Goal: Find specific page/section: Find specific page/section

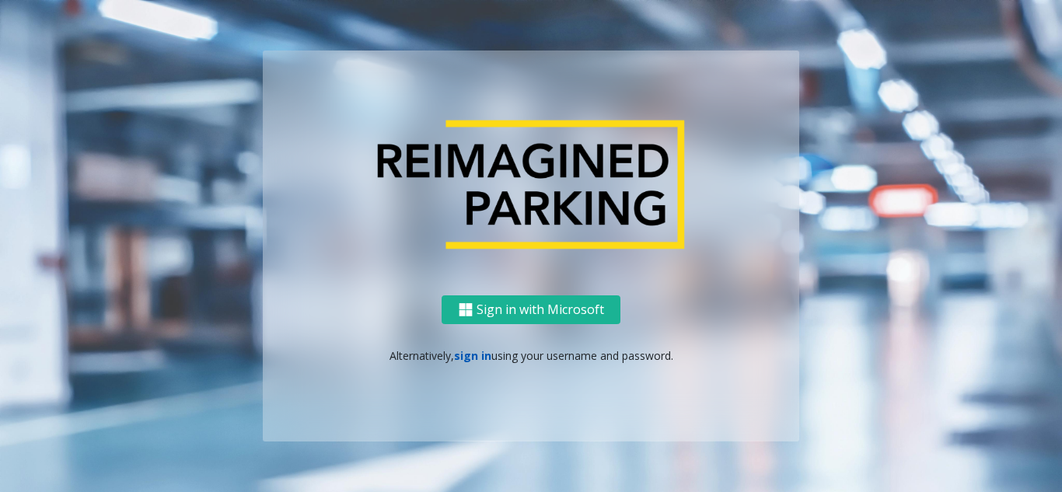
click at [466, 357] on link "sign in" at bounding box center [472, 355] width 37 height 15
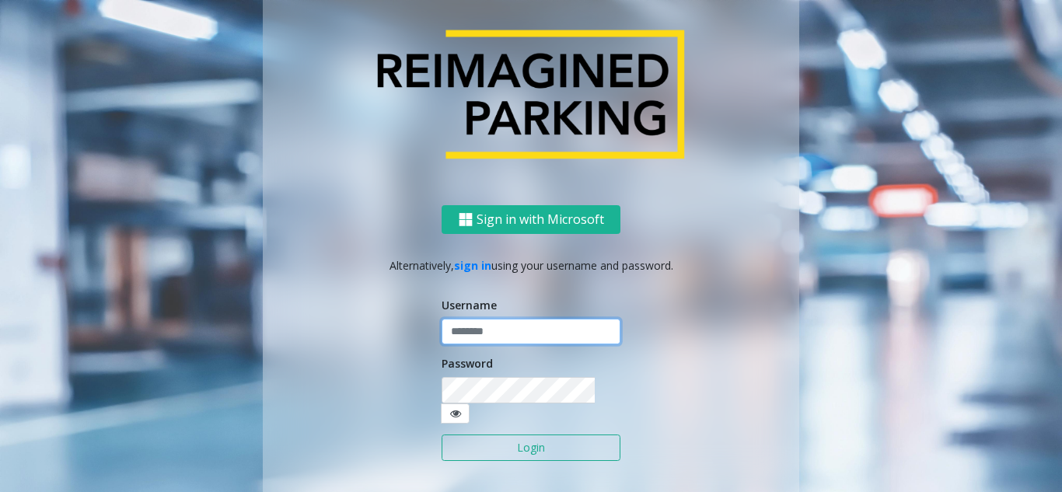
click at [481, 340] on input "text" at bounding box center [530, 332] width 179 height 26
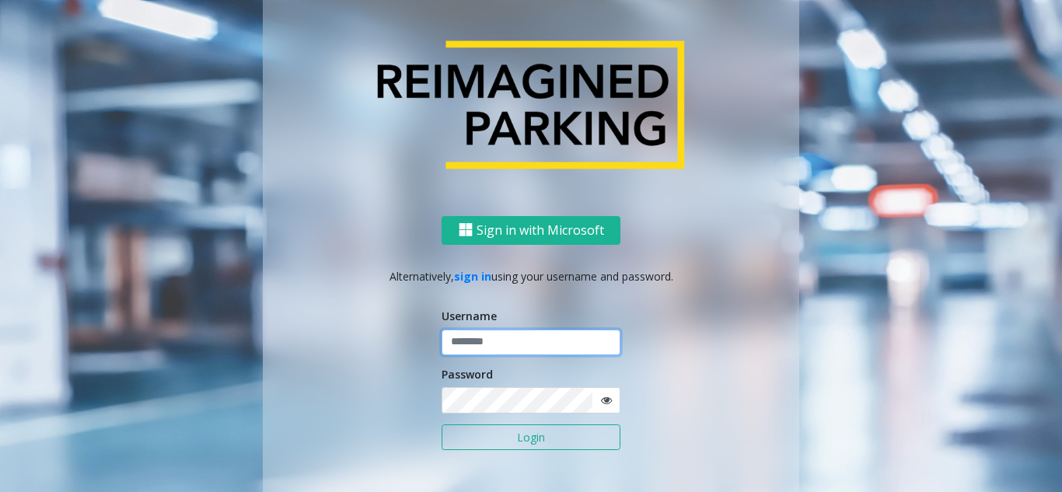
type input "*******"
click at [574, 431] on button "Login" at bounding box center [530, 437] width 179 height 26
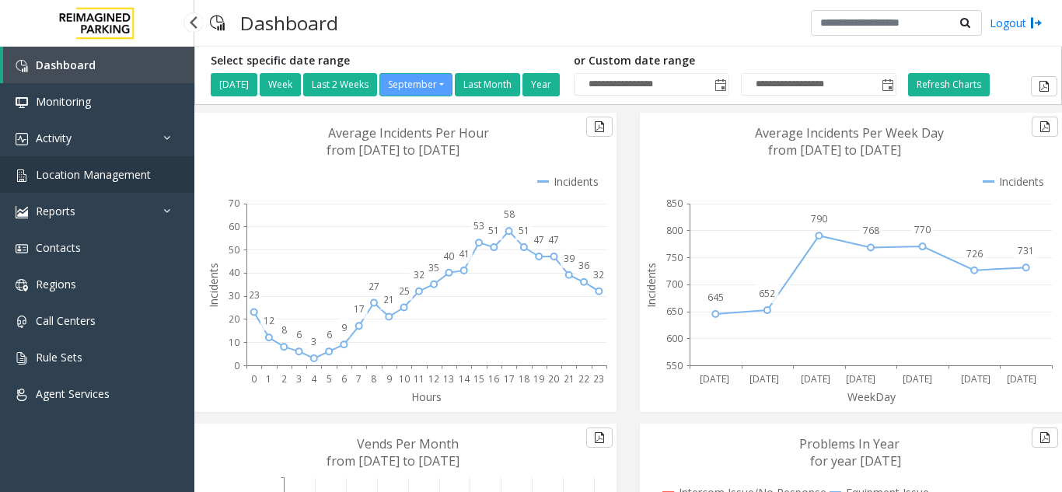
click at [128, 180] on span "Location Management" at bounding box center [93, 174] width 115 height 15
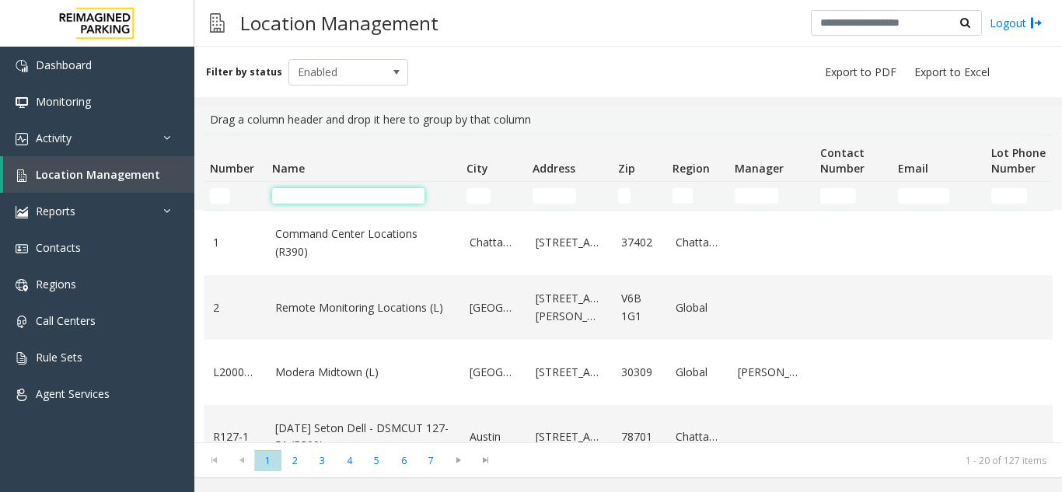
click at [325, 188] on input "Name Filter" at bounding box center [348, 196] width 152 height 16
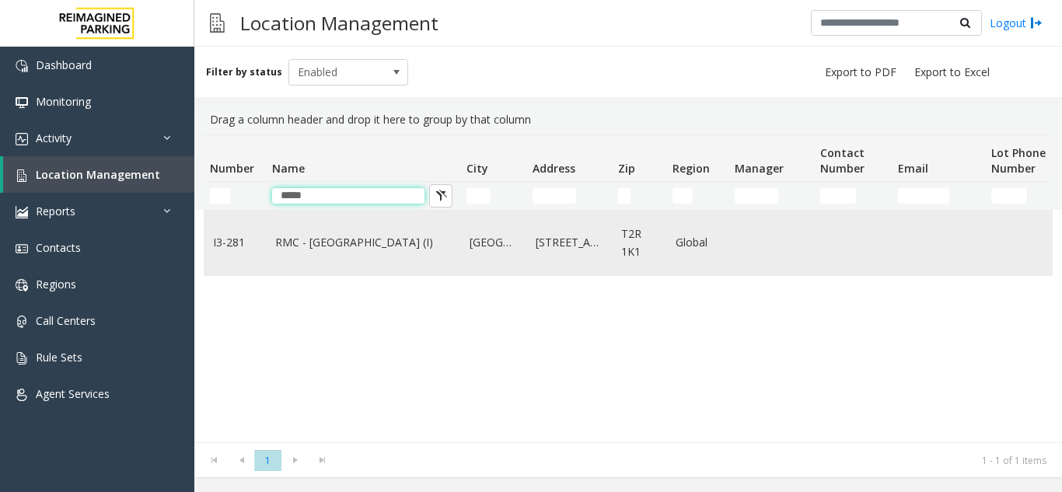
type input "*****"
click at [350, 246] on link "RMC - [GEOGRAPHIC_DATA] (I)" at bounding box center [363, 242] width 176 height 17
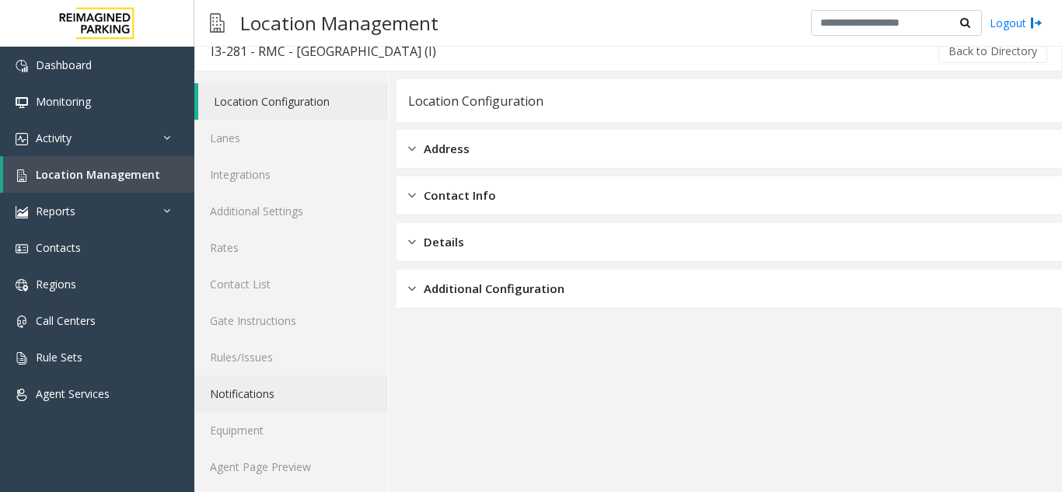
scroll to position [20, 0]
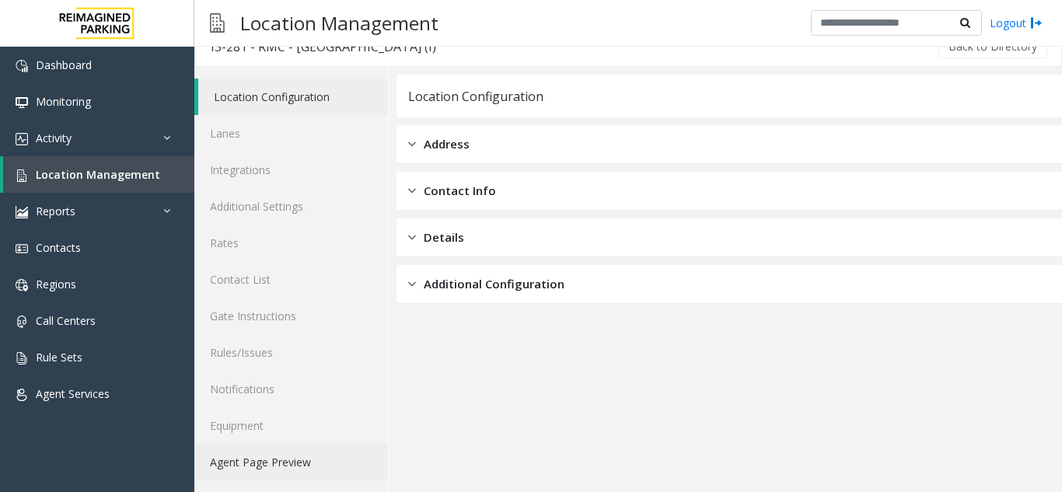
click at [283, 457] on link "Agent Page Preview" at bounding box center [291, 462] width 194 height 37
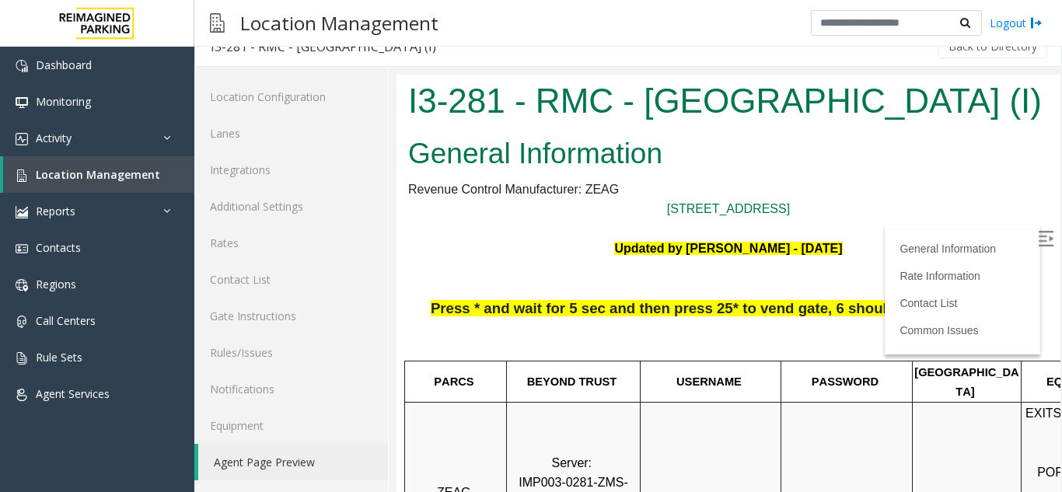
click at [1035, 232] on label at bounding box center [1046, 240] width 23 height 23
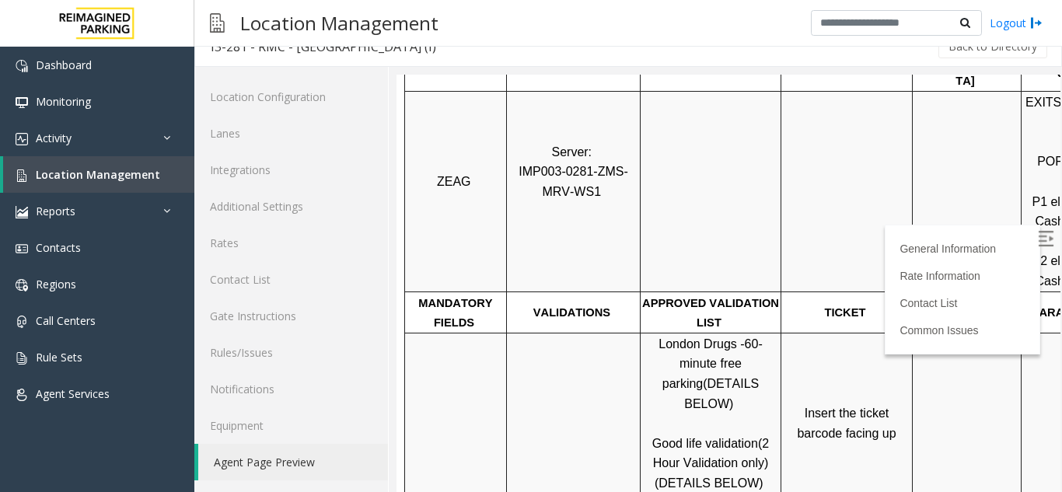
scroll to position [389, 0]
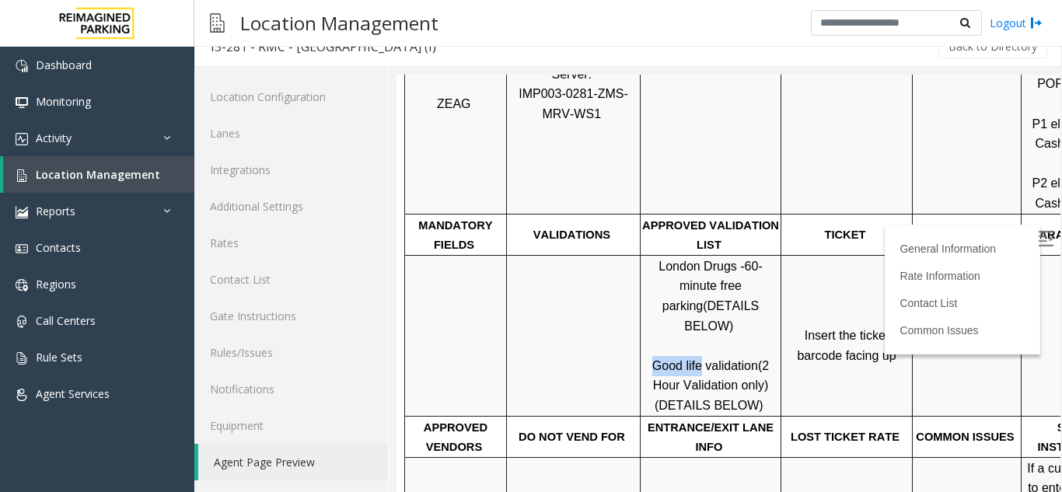
drag, startPoint x: 651, startPoint y: 330, endPoint x: 701, endPoint y: 330, distance: 49.7
click at [701, 330] on p "London Drugs - 60-minute free parking (DETAILS BELOW) Good life validation (2 H…" at bounding box center [710, 335] width 138 height 159
click at [54, 162] on link "Location Management" at bounding box center [98, 174] width 191 height 37
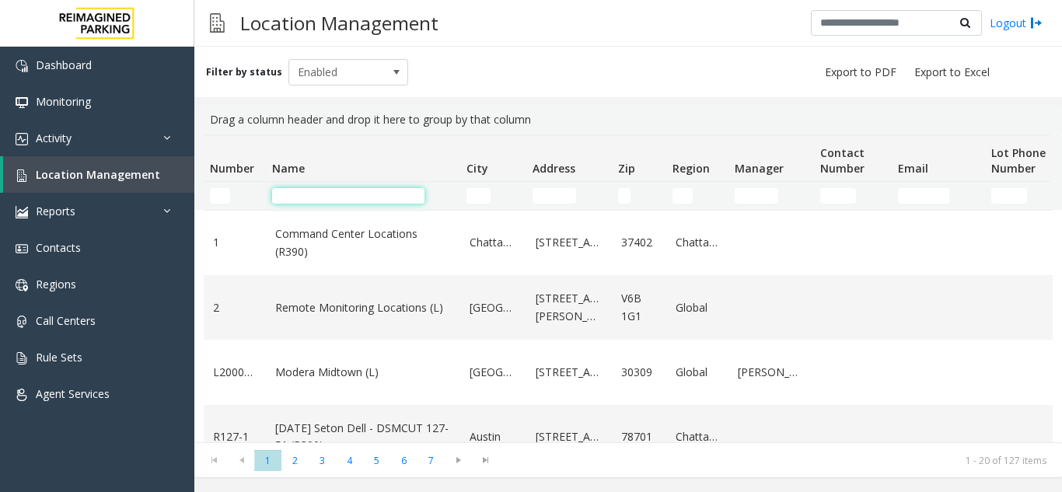
click at [323, 198] on input "Name Filter" at bounding box center [348, 196] width 152 height 16
type input "*"
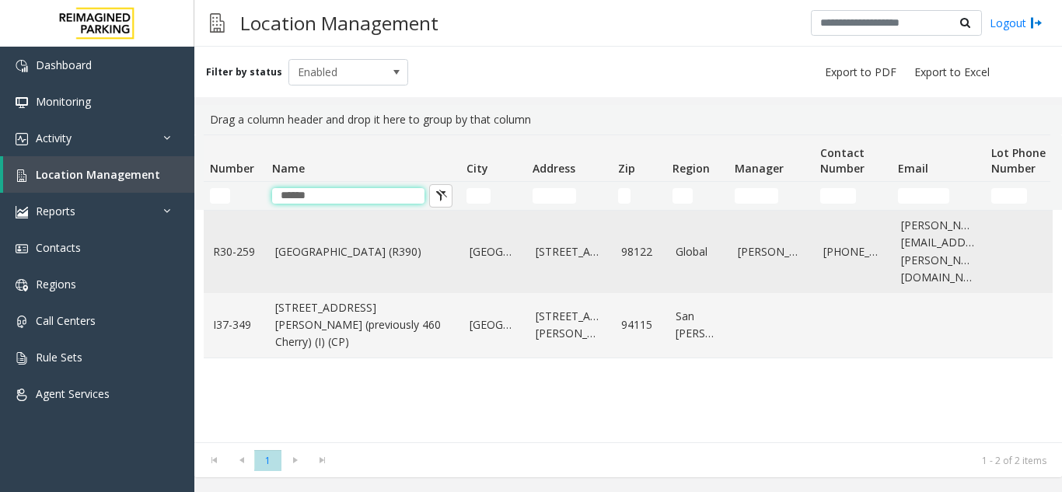
type input "******"
click at [307, 248] on link "[GEOGRAPHIC_DATA] (R390)" at bounding box center [363, 251] width 176 height 17
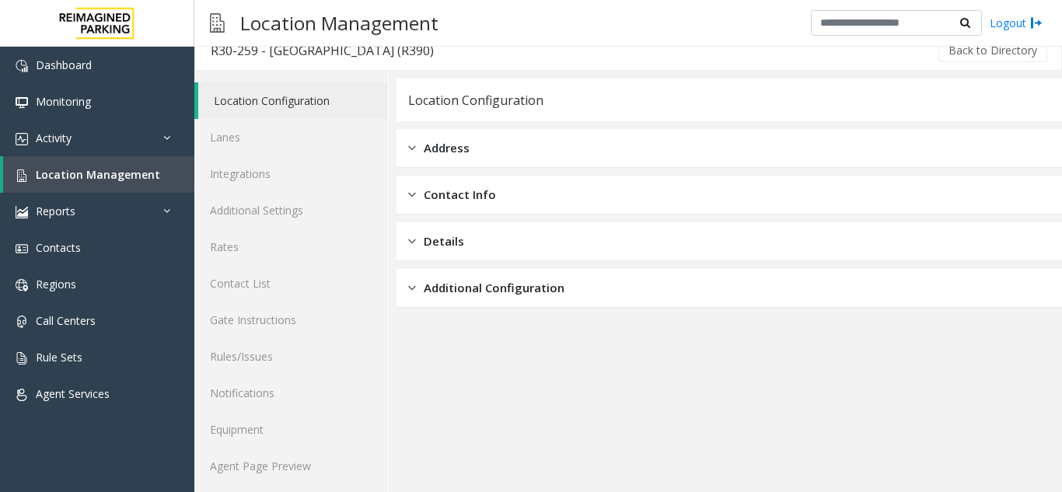
scroll to position [20, 0]
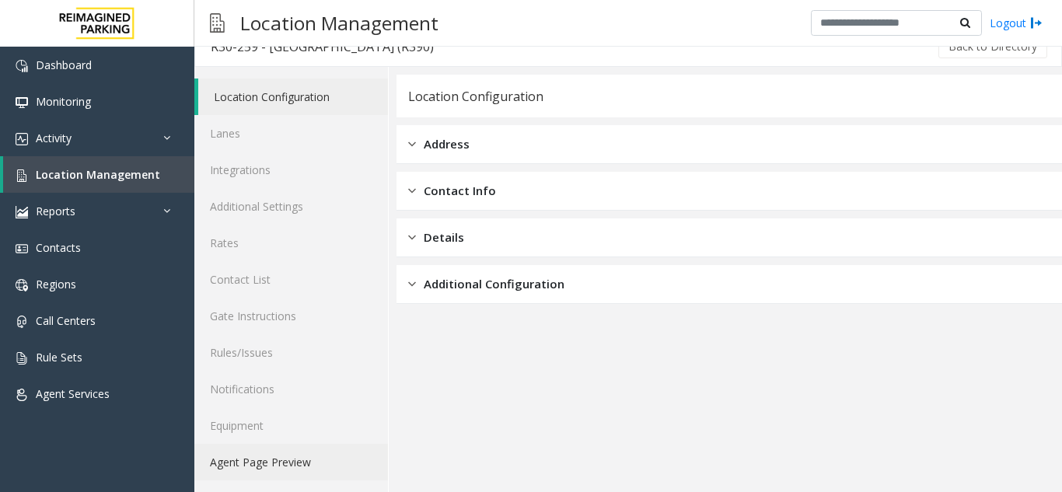
click at [298, 456] on link "Agent Page Preview" at bounding box center [291, 462] width 194 height 37
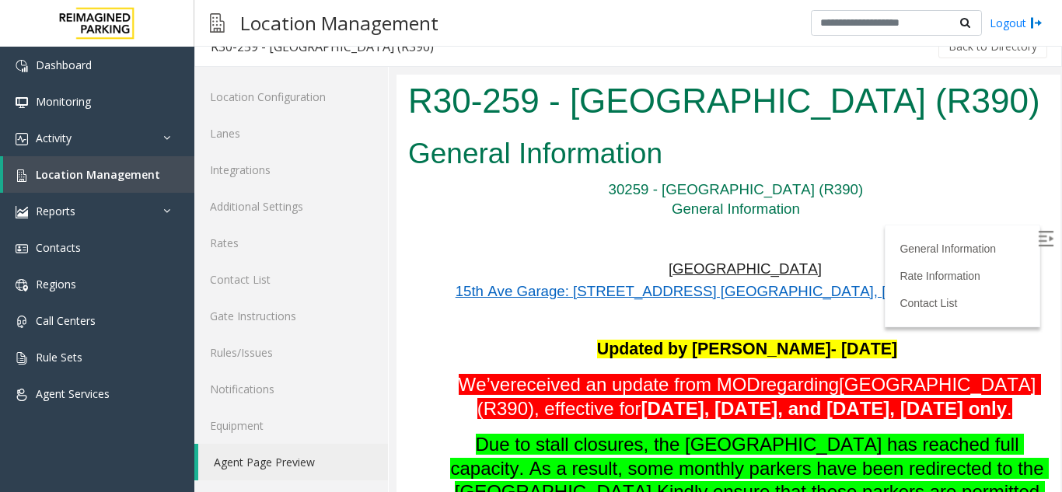
click at [1038, 237] on img at bounding box center [1046, 239] width 16 height 16
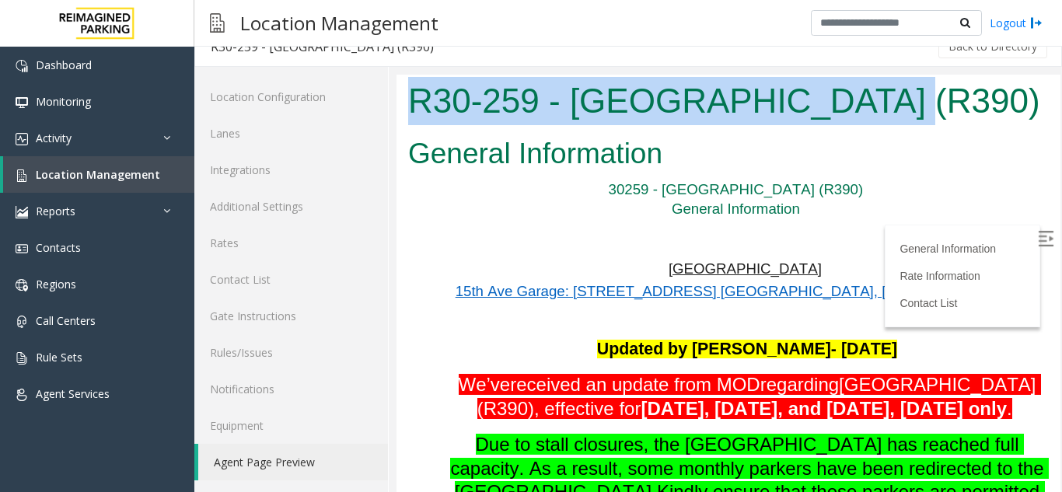
drag, startPoint x: 863, startPoint y: 108, endPoint x: 413, endPoint y: 112, distance: 450.8
click at [413, 112] on h1 "R30-259 - [GEOGRAPHIC_DATA] (R390)" at bounding box center [728, 101] width 640 height 48
copy h1 "R30-259 - [GEOGRAPHIC_DATA] (R390)"
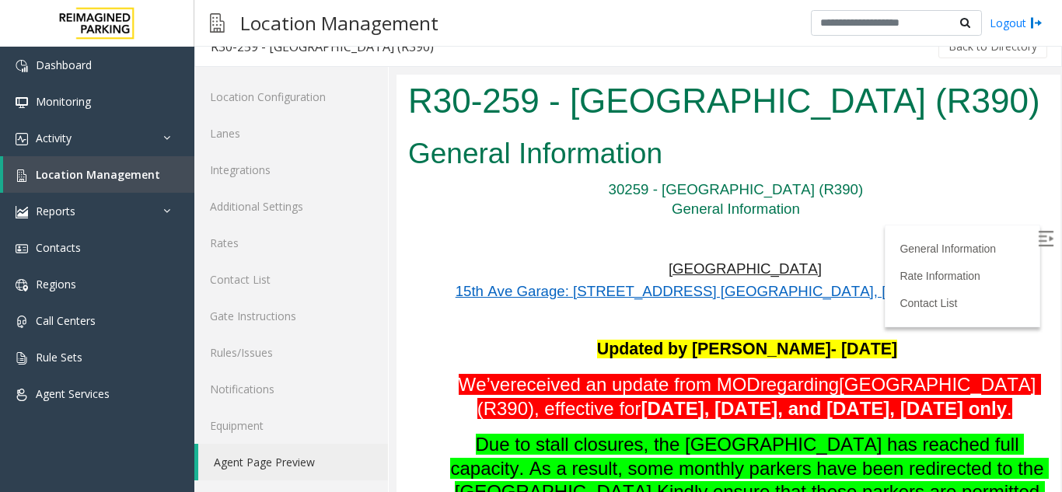
click at [827, 183] on p "30259 - [GEOGRAPHIC_DATA] (R390)" at bounding box center [738, 190] width 622 height 20
click at [119, 169] on span "Location Management" at bounding box center [98, 174] width 124 height 15
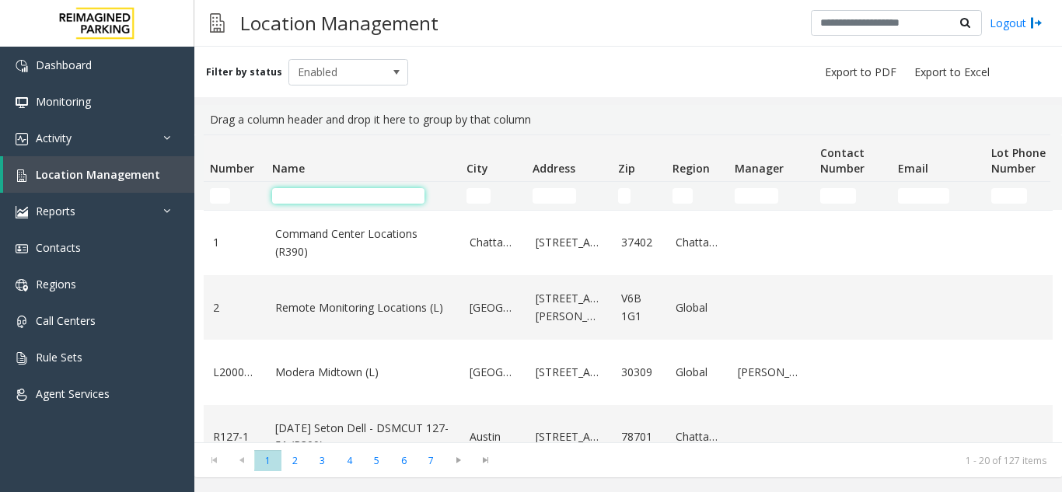
click at [309, 193] on input "Name Filter" at bounding box center [348, 196] width 152 height 16
click at [329, 193] on input "Name Filter" at bounding box center [348, 196] width 152 height 16
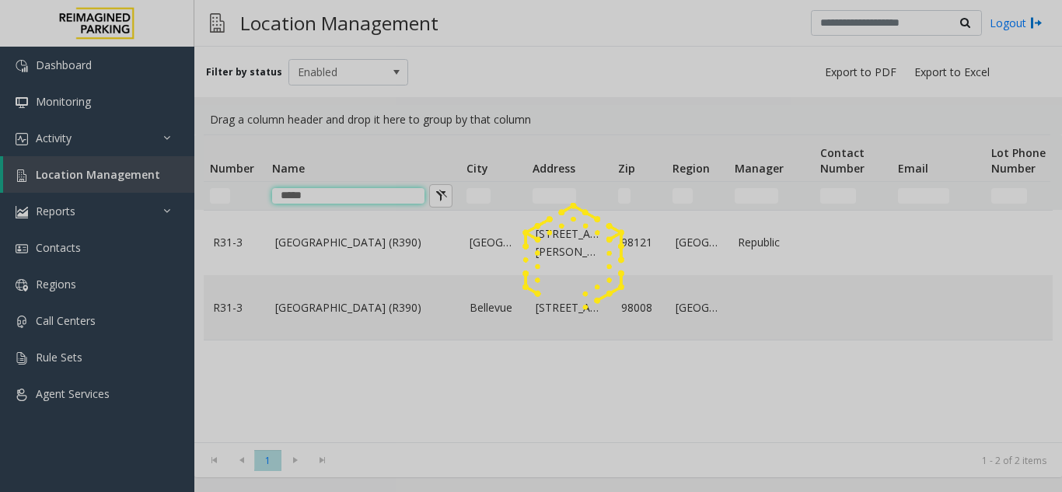
type input "****"
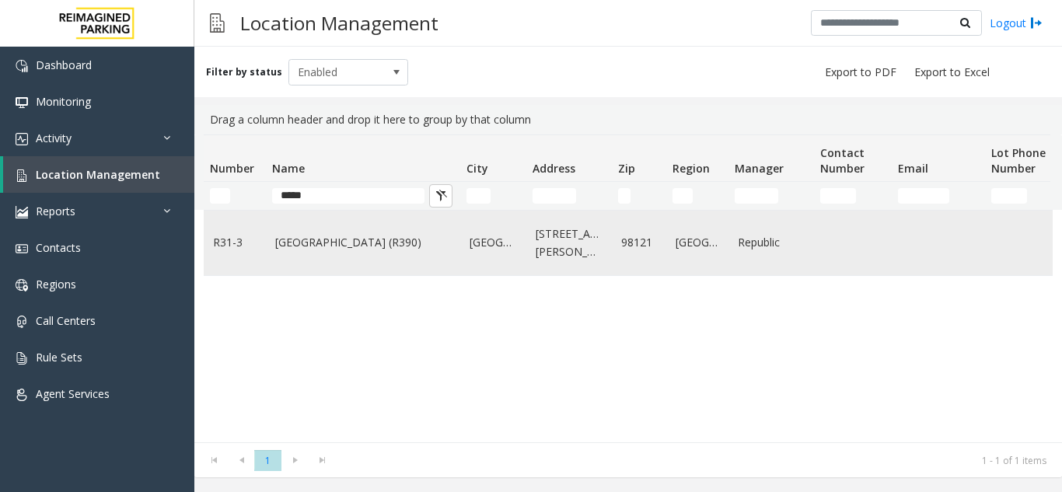
click at [307, 246] on link "[GEOGRAPHIC_DATA] (R390)" at bounding box center [363, 242] width 176 height 17
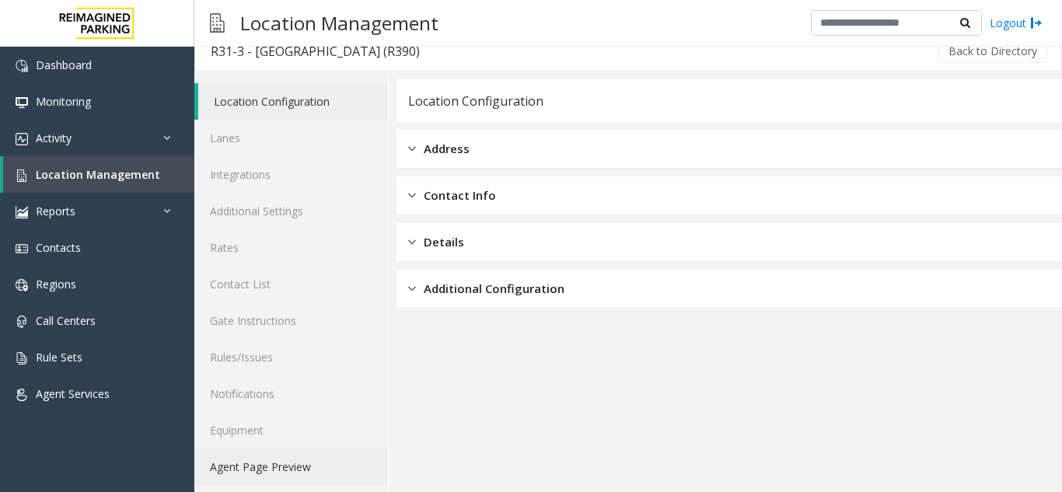
scroll to position [20, 0]
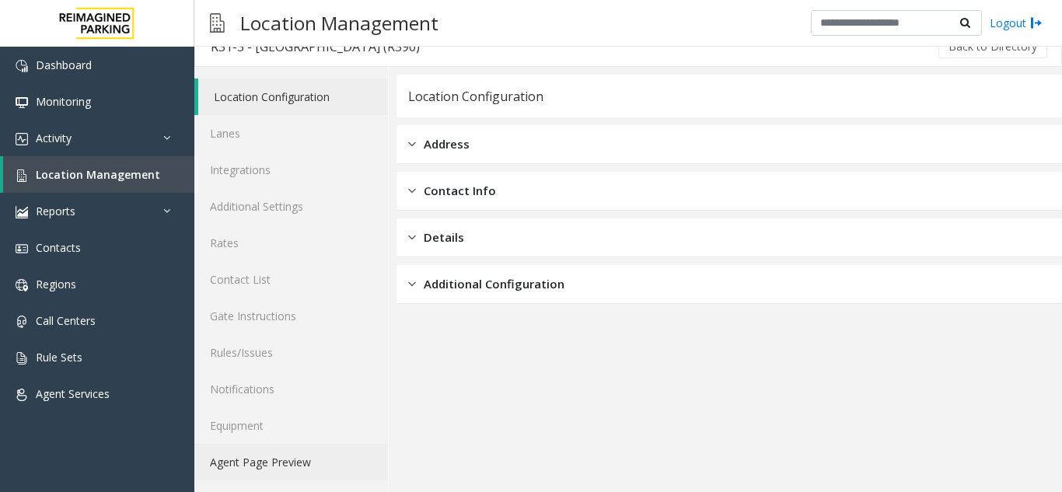
click at [277, 459] on link "Agent Page Preview" at bounding box center [291, 462] width 194 height 37
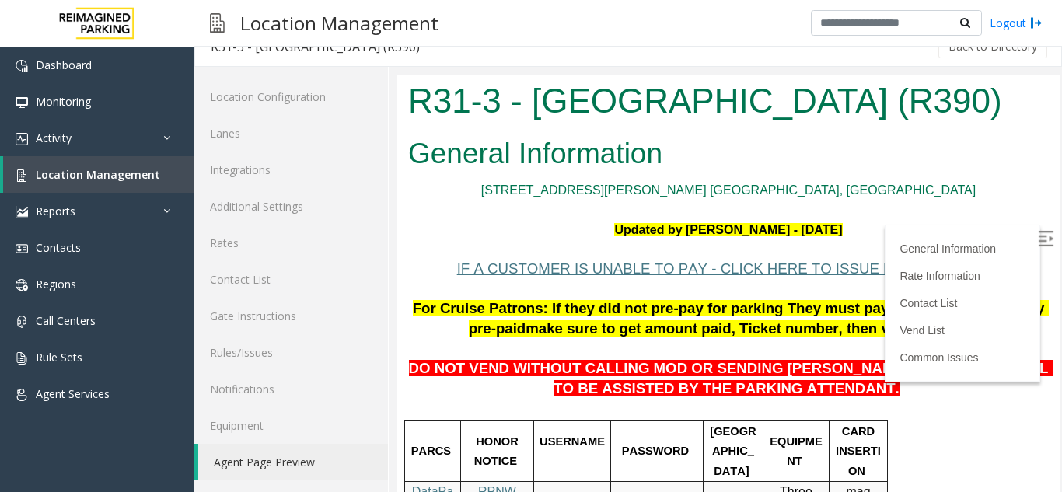
click at [1038, 236] on img at bounding box center [1046, 239] width 16 height 16
drag, startPoint x: 978, startPoint y: 105, endPoint x: 402, endPoint y: 104, distance: 575.9
click at [402, 104] on div "R31-3 - [GEOGRAPHIC_DATA] (R390)" at bounding box center [728, 103] width 664 height 57
copy h1 "R31-3 - [GEOGRAPHIC_DATA] (R390)"
click at [90, 172] on span "Location Management" at bounding box center [98, 174] width 124 height 15
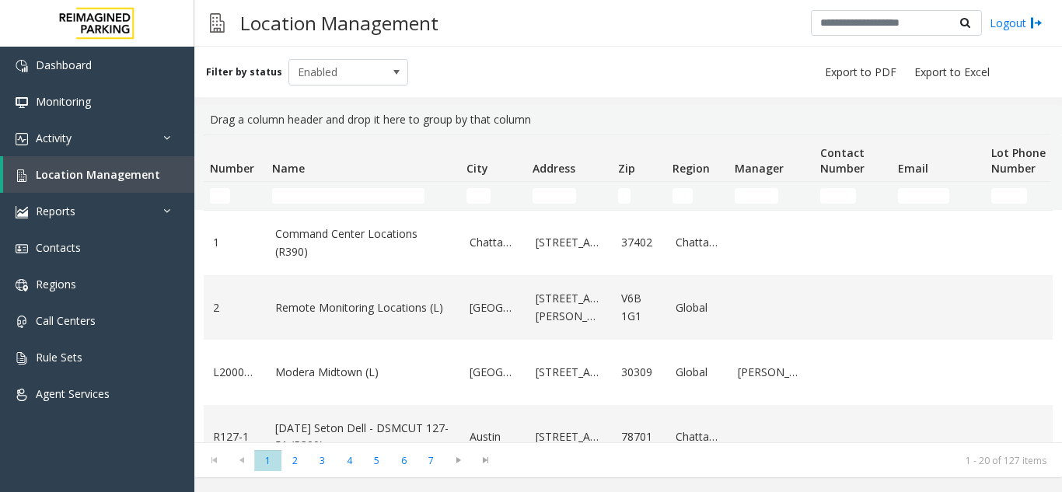
click at [351, 208] on td "Name Filter" at bounding box center [363, 196] width 194 height 28
click at [353, 200] on input "Name Filter" at bounding box center [348, 196] width 152 height 16
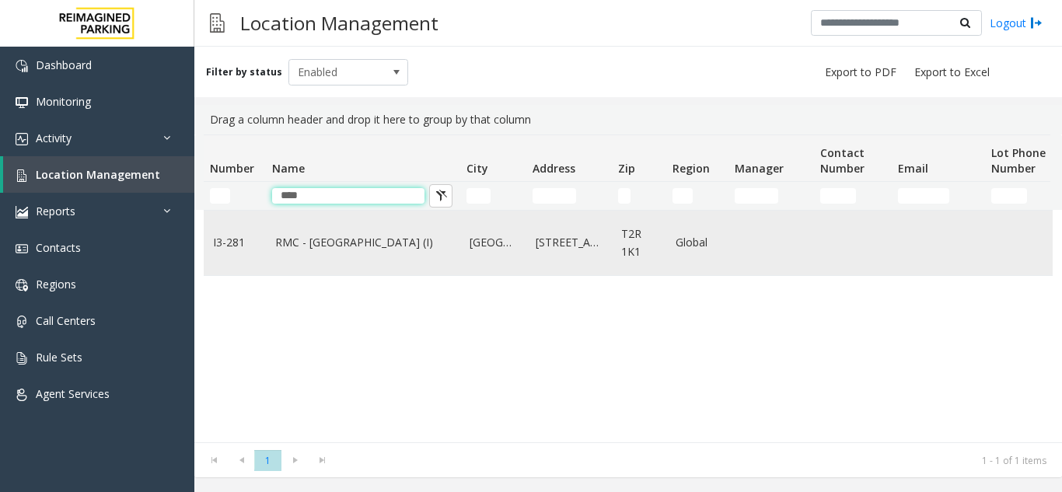
type input "****"
click at [361, 241] on link "RMC - [GEOGRAPHIC_DATA] (I)" at bounding box center [363, 242] width 176 height 17
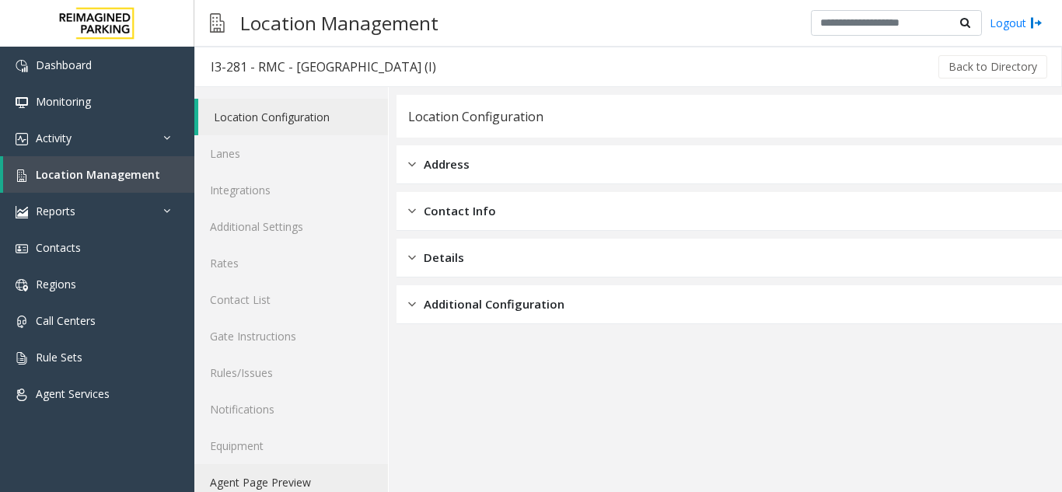
click at [270, 483] on link "Agent Page Preview" at bounding box center [291, 482] width 194 height 37
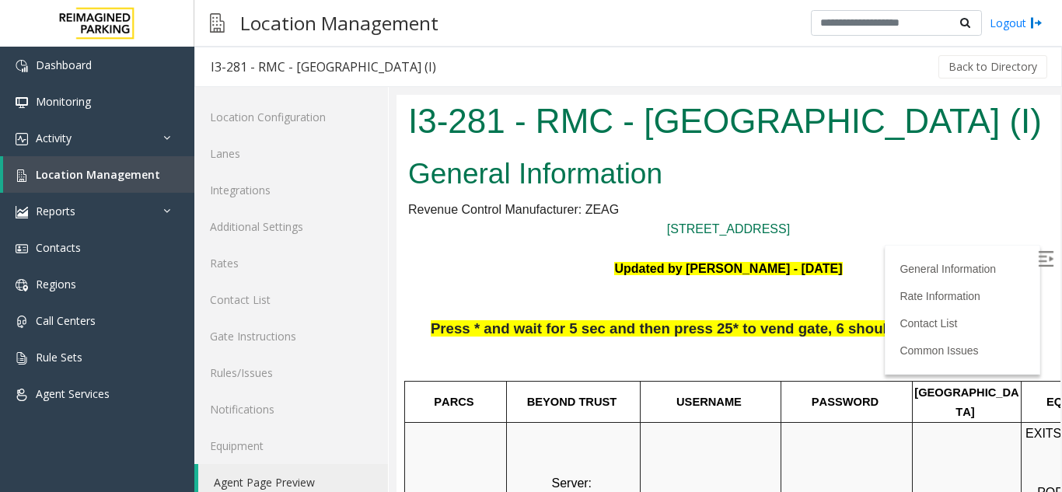
drag, startPoint x: 888, startPoint y: 177, endPoint x: 896, endPoint y: 175, distance: 8.1
click at [888, 177] on h2 "General Information" at bounding box center [728, 174] width 640 height 40
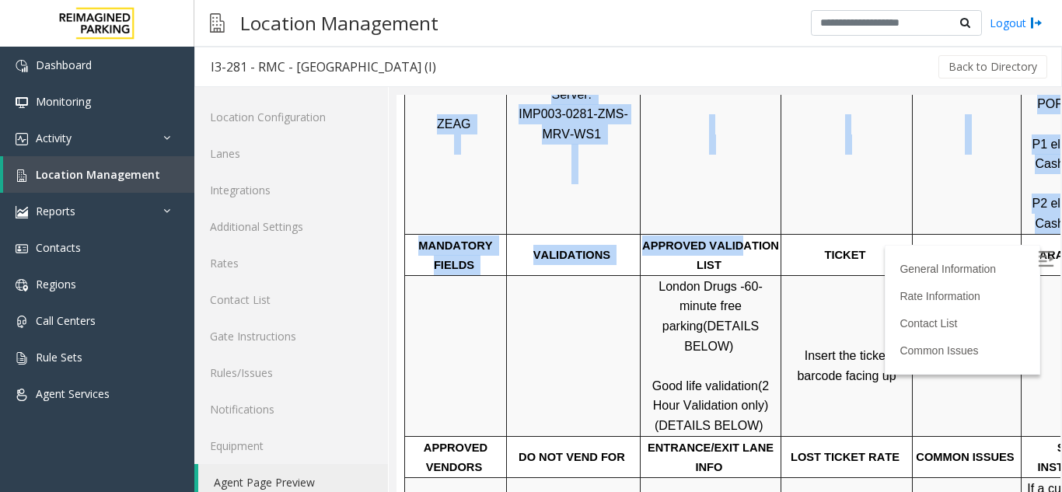
scroll to position [389, 219]
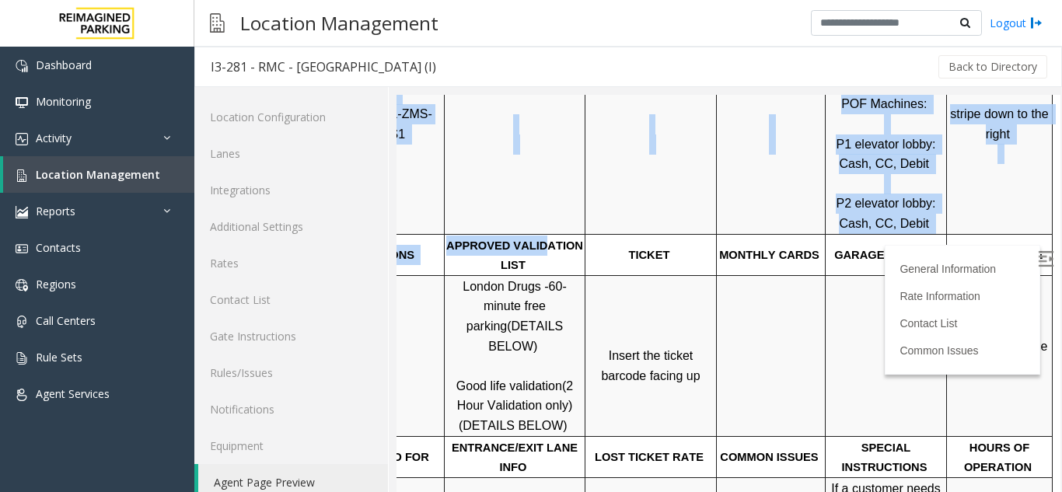
drag, startPoint x: 734, startPoint y: 224, endPoint x: 1099, endPoint y: 206, distance: 365.7
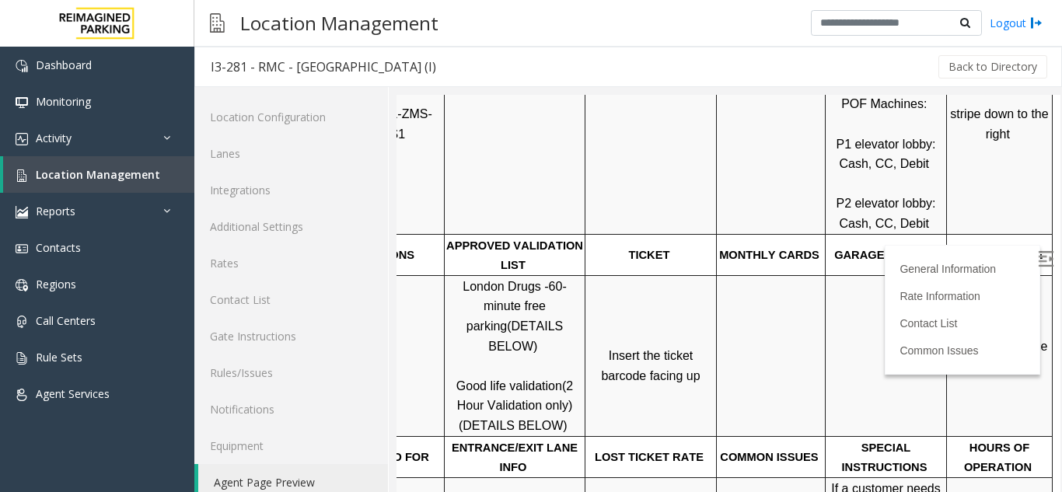
click at [825, 234] on td "GARAGE LAYOUT" at bounding box center [885, 254] width 121 height 41
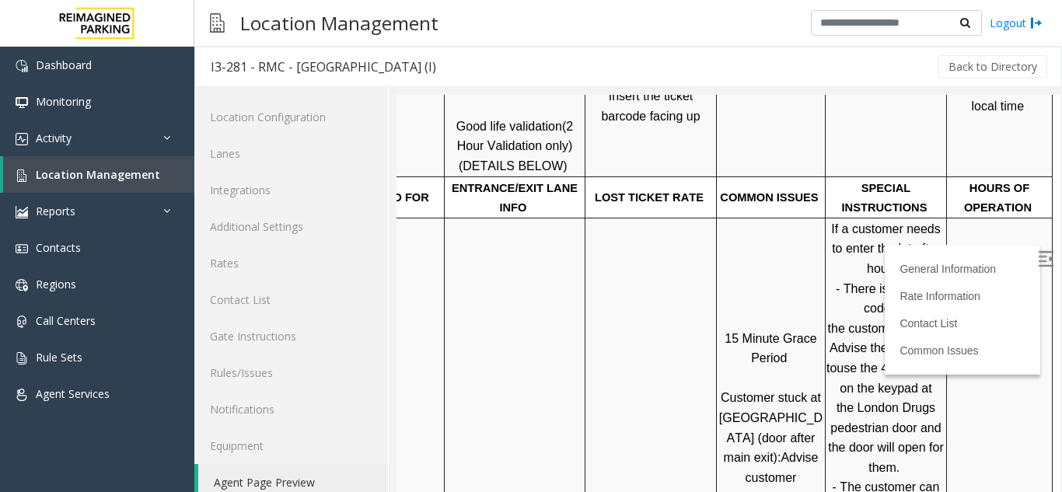
scroll to position [622, 219]
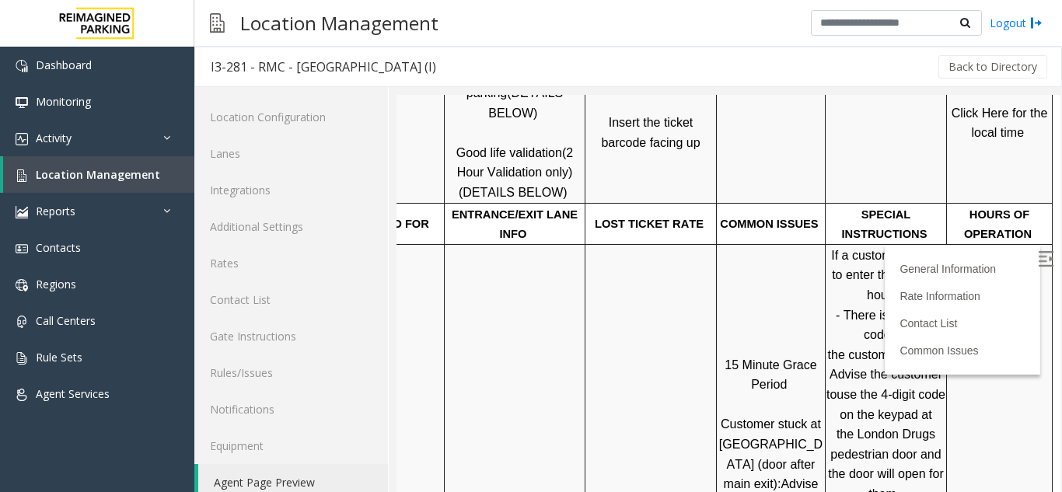
click at [965, 106] on span "Click Here for the local time" at bounding box center [1000, 122] width 99 height 33
